Goal: Transaction & Acquisition: Download file/media

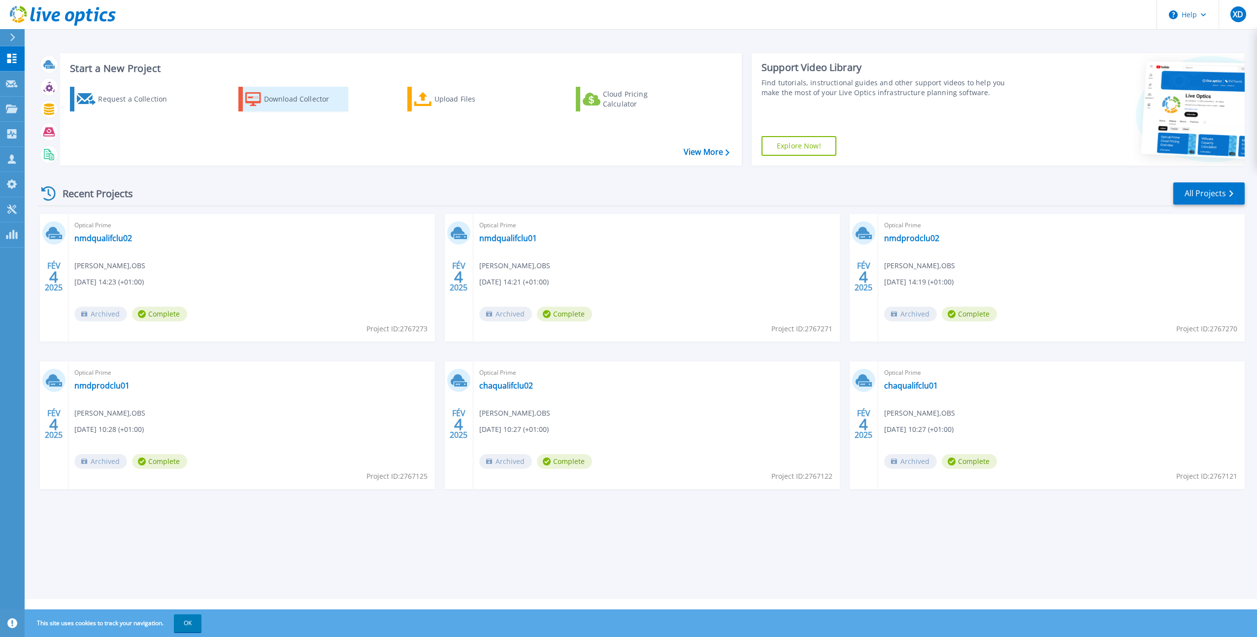
click at [248, 97] on icon at bounding box center [253, 99] width 16 height 14
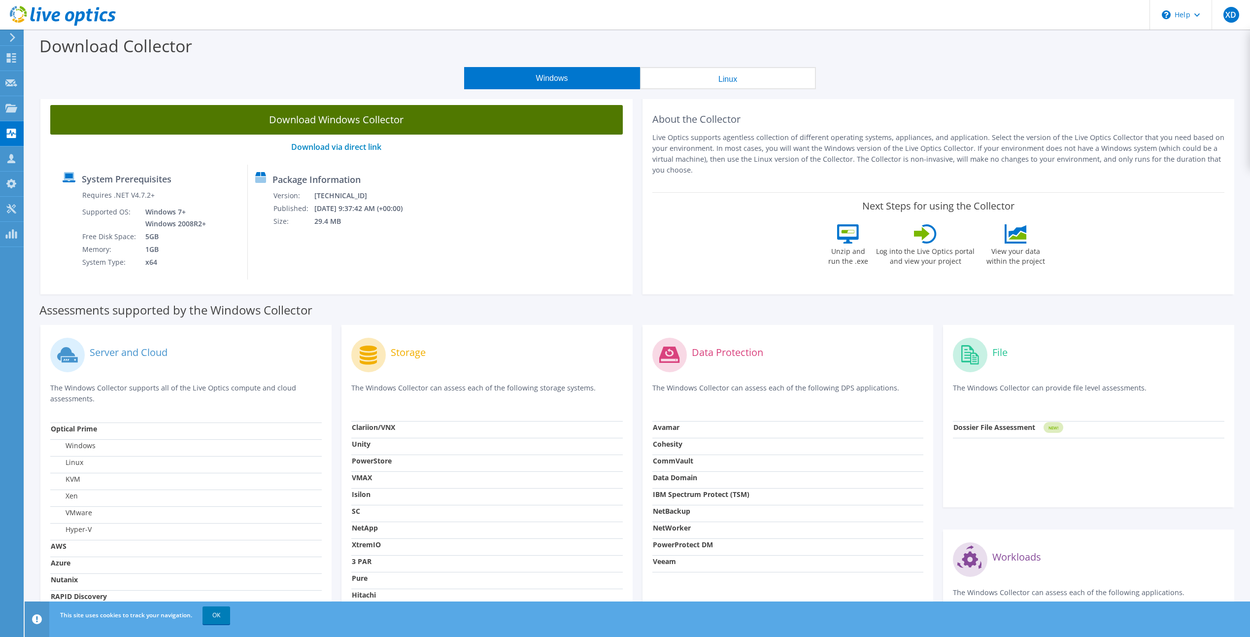
click at [405, 124] on link "Download Windows Collector" at bounding box center [336, 120] width 572 height 30
